Goal: Information Seeking & Learning: Learn about a topic

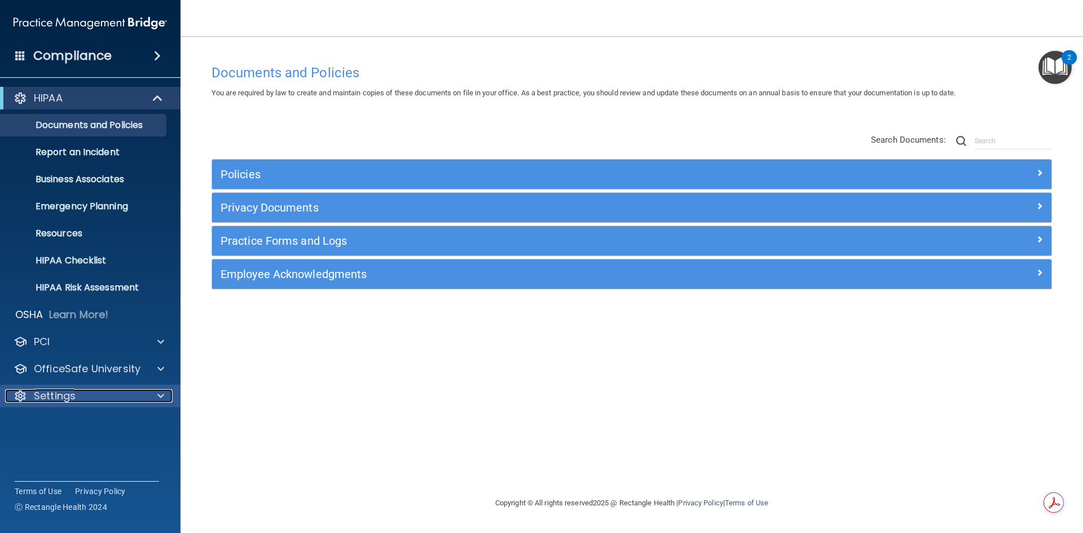
click at [51, 390] on p "Settings" at bounding box center [55, 396] width 42 height 14
click at [80, 400] on div "Settings" at bounding box center [75, 396] width 140 height 14
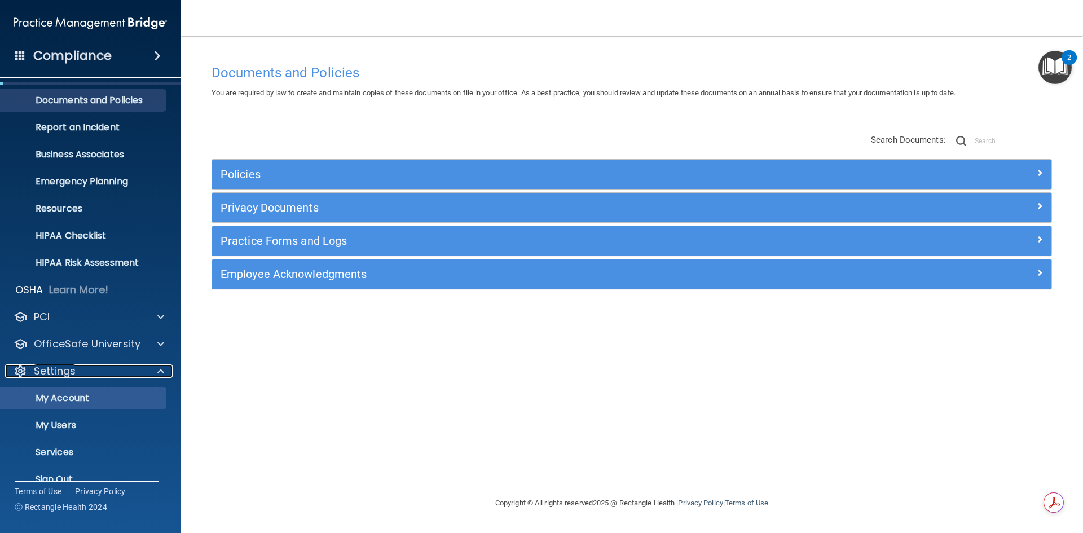
scroll to position [43, 0]
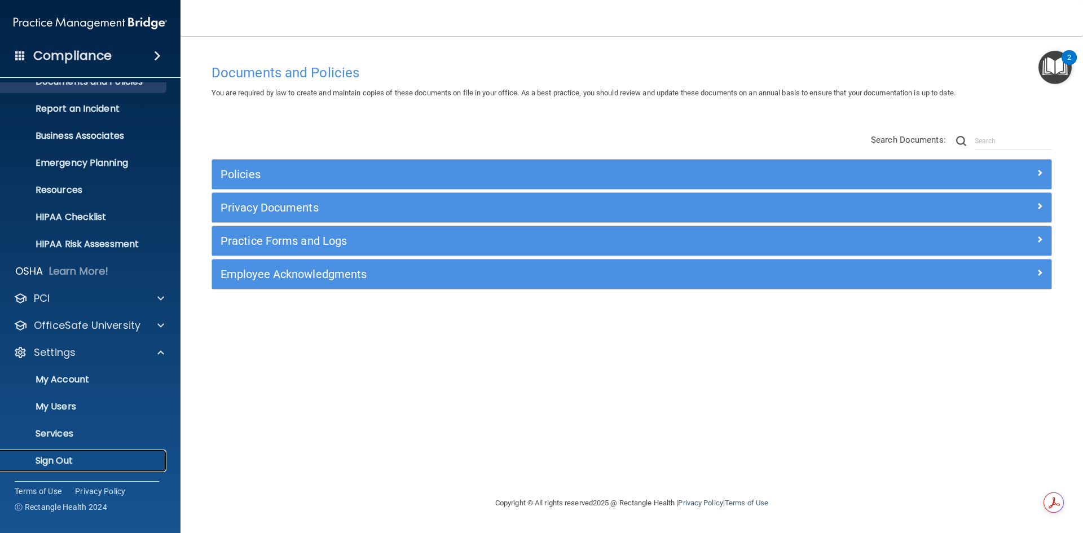
click at [70, 453] on link "Sign Out" at bounding box center [78, 460] width 178 height 23
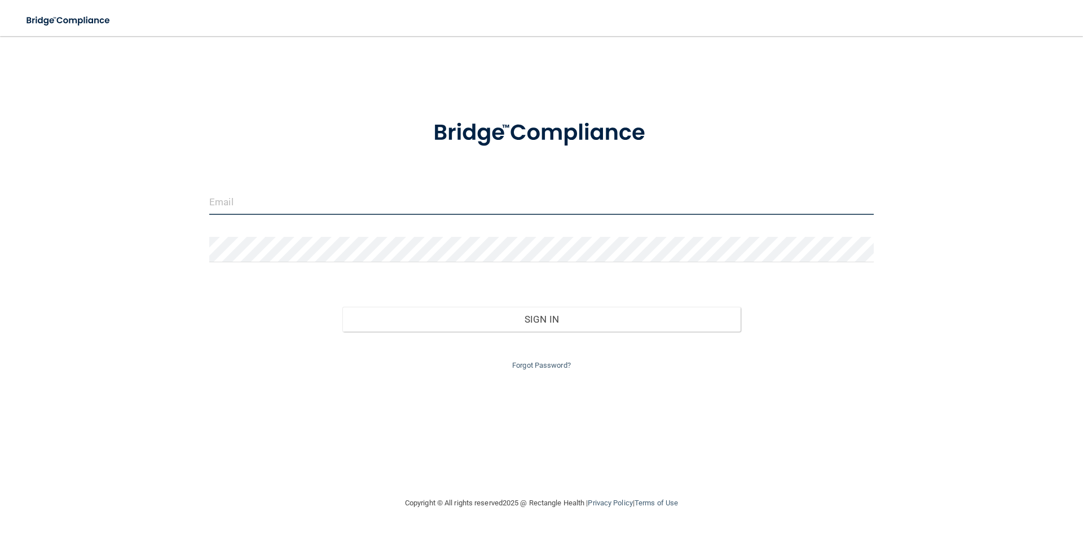
click at [598, 190] on input "email" at bounding box center [541, 201] width 664 height 25
type input "[EMAIL_ADDRESS][DOMAIN_NAME]"
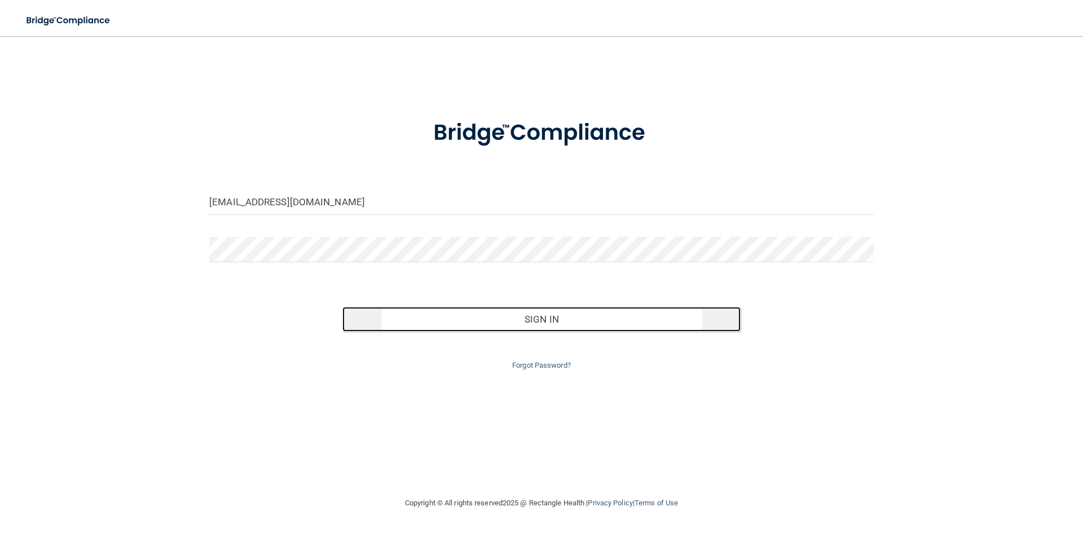
click at [536, 319] on button "Sign In" at bounding box center [541, 319] width 399 height 25
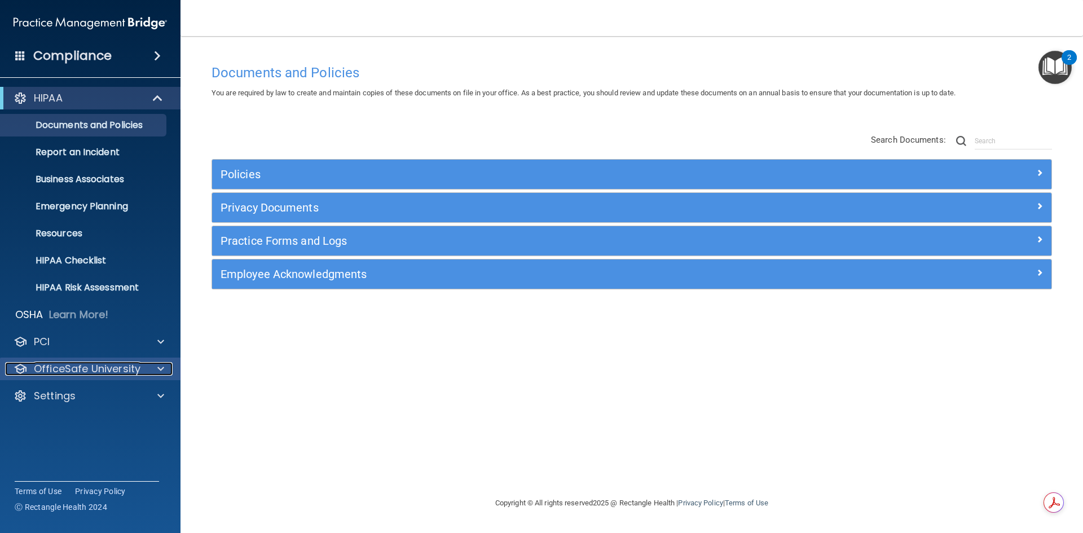
click at [155, 373] on div at bounding box center [159, 369] width 28 height 14
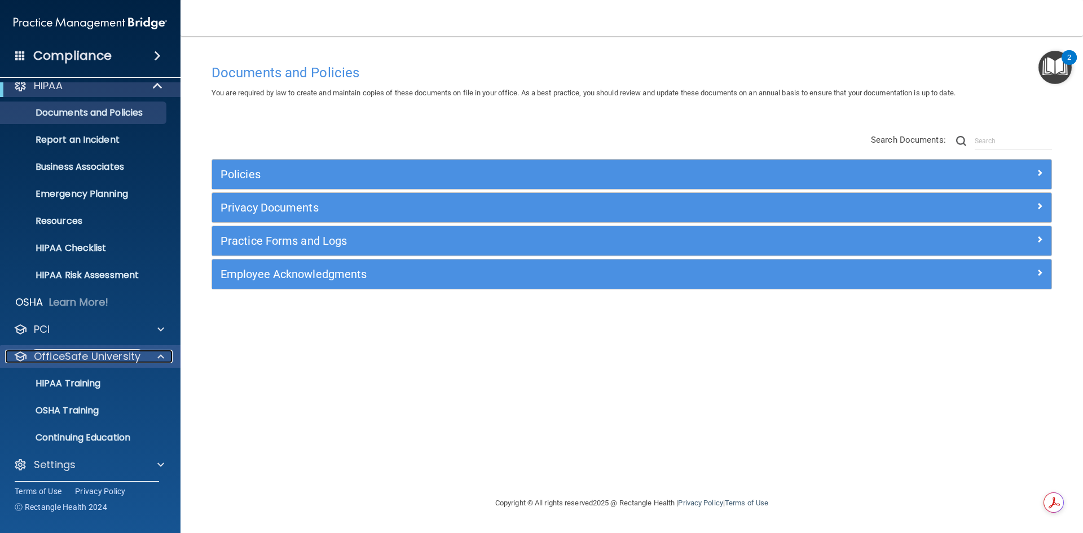
scroll to position [16, 0]
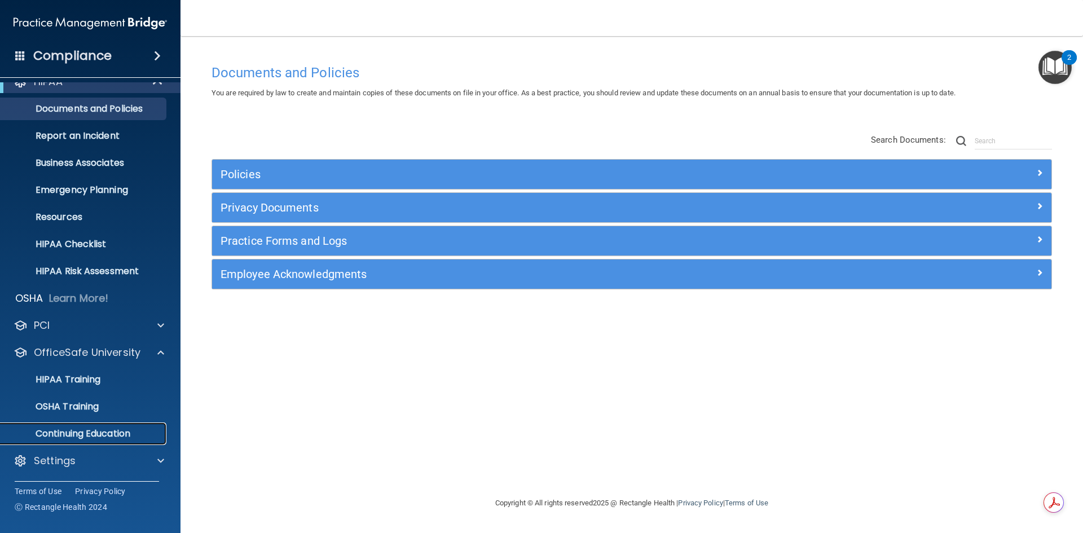
click at [105, 438] on p "Continuing Education" at bounding box center [84, 433] width 154 height 11
